Goal: Communication & Community: Answer question/provide support

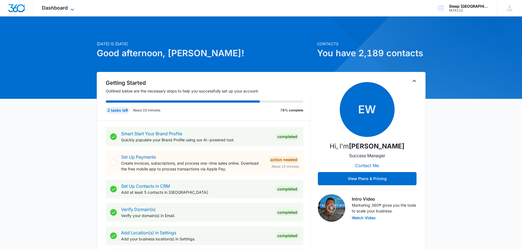
click at [70, 7] on icon at bounding box center [72, 9] width 7 height 7
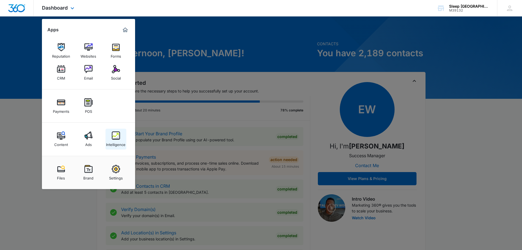
click at [122, 138] on link "Intelligence" at bounding box center [116, 139] width 21 height 21
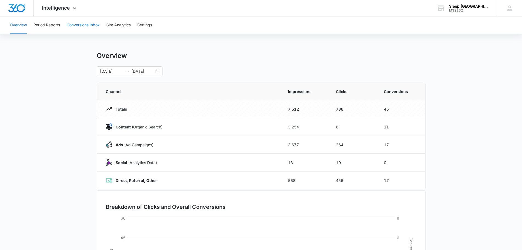
click at [82, 26] on button "Conversions Inbox" at bounding box center [83, 25] width 33 height 18
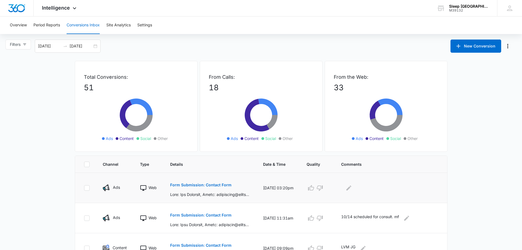
click at [223, 184] on p "Form Submission: Contact Form" at bounding box center [200, 185] width 61 height 4
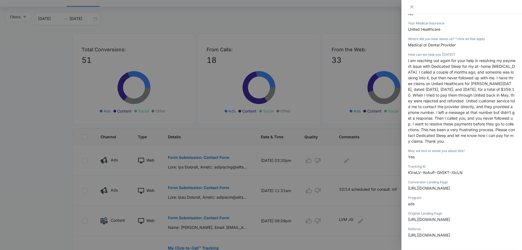
scroll to position [101, 0]
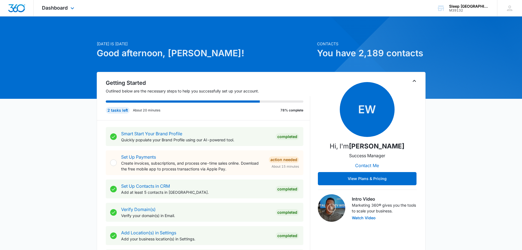
click at [69, 5] on div "Dashboard Apps Reputation Websites Forms CRM Email Social Payments POS Content …" at bounding box center [59, 8] width 50 height 16
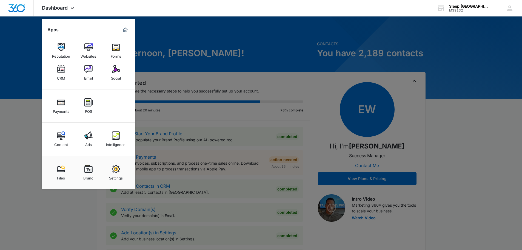
click at [115, 140] on div "Intelligence" at bounding box center [115, 143] width 19 height 7
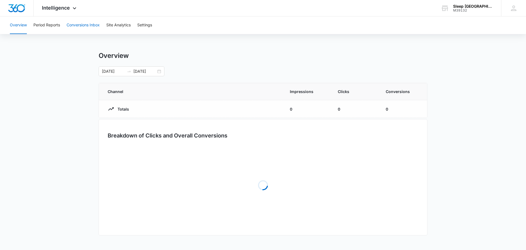
click at [88, 25] on button "Conversions Inbox" at bounding box center [83, 25] width 33 height 18
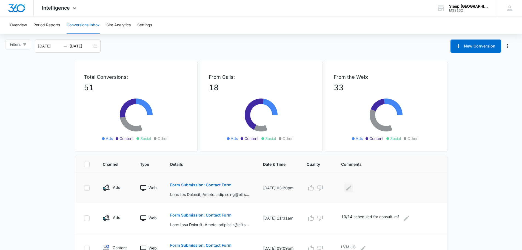
click at [353, 189] on button "Edit Comments" at bounding box center [349, 187] width 9 height 9
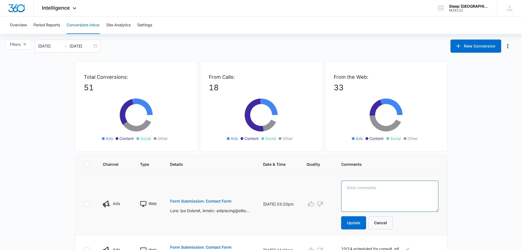
click at [382, 191] on textarea at bounding box center [389, 195] width 97 height 31
click at [395, 188] on textarea "current patient, [PERSON_NAME] took" at bounding box center [389, 195] width 97 height 31
click at [418, 190] on textarea "current patient, [PERSON_NAME] took" at bounding box center [389, 195] width 97 height 31
type textarea "current patient, [PERSON_NAME] took care of her"
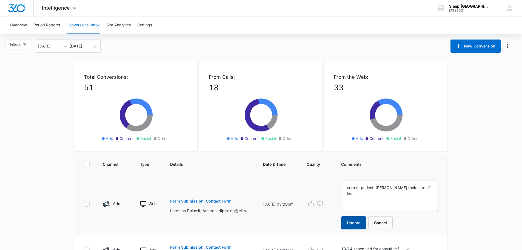
click at [366, 223] on button "Update" at bounding box center [353, 222] width 25 height 13
